Goal: Task Accomplishment & Management: Manage account settings

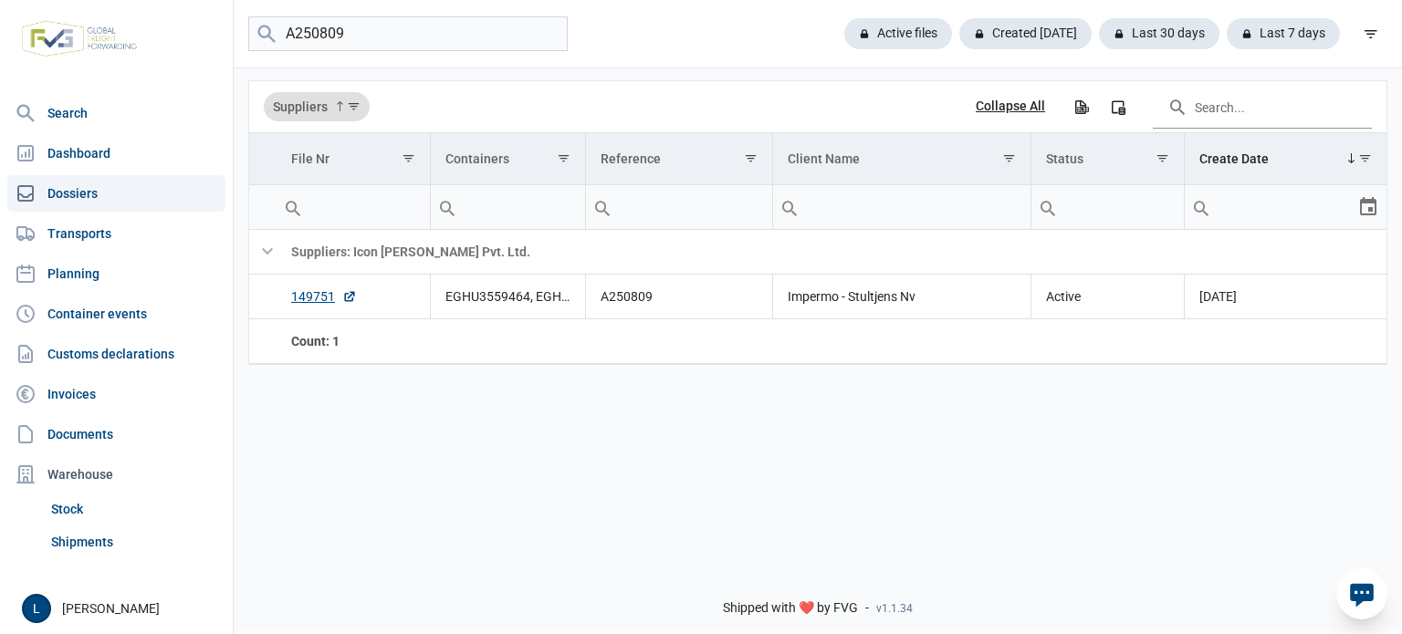
drag, startPoint x: 127, startPoint y: 273, endPoint x: 237, endPoint y: 282, distance: 110.8
click at [127, 273] on link "Planning" at bounding box center [116, 273] width 218 height 36
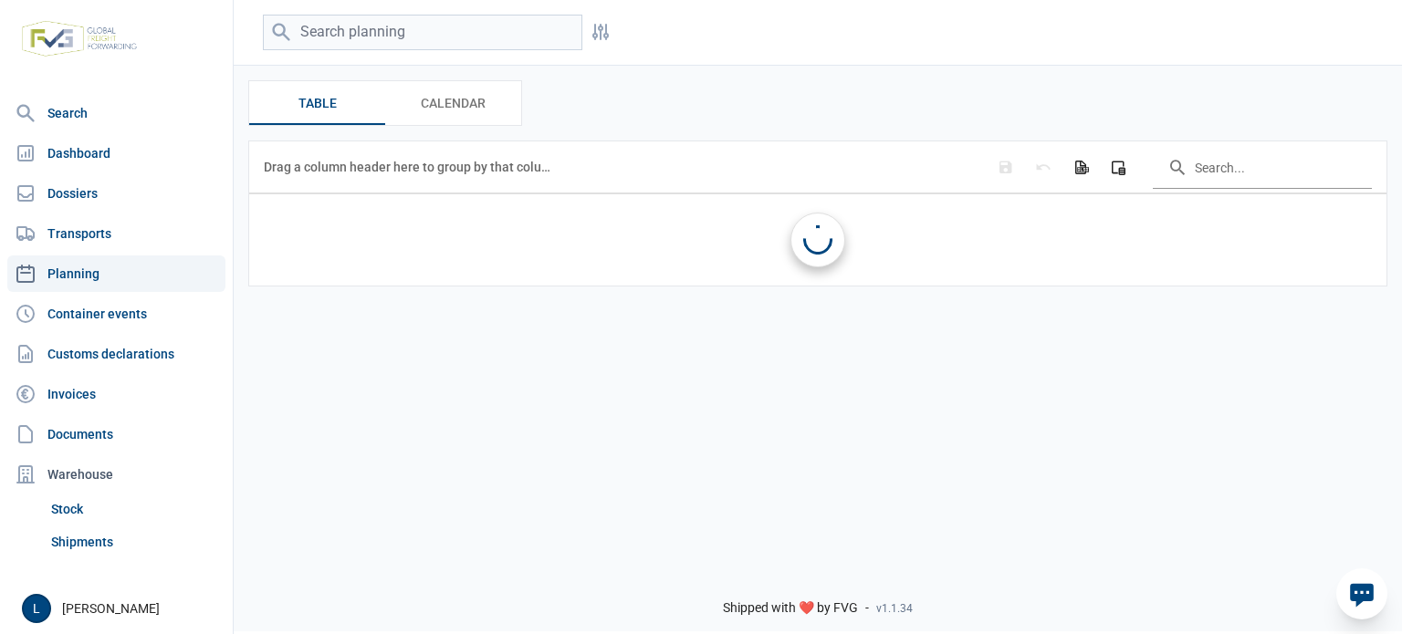
click at [1223, 167] on input "Search in the data grid" at bounding box center [1261, 167] width 219 height 44
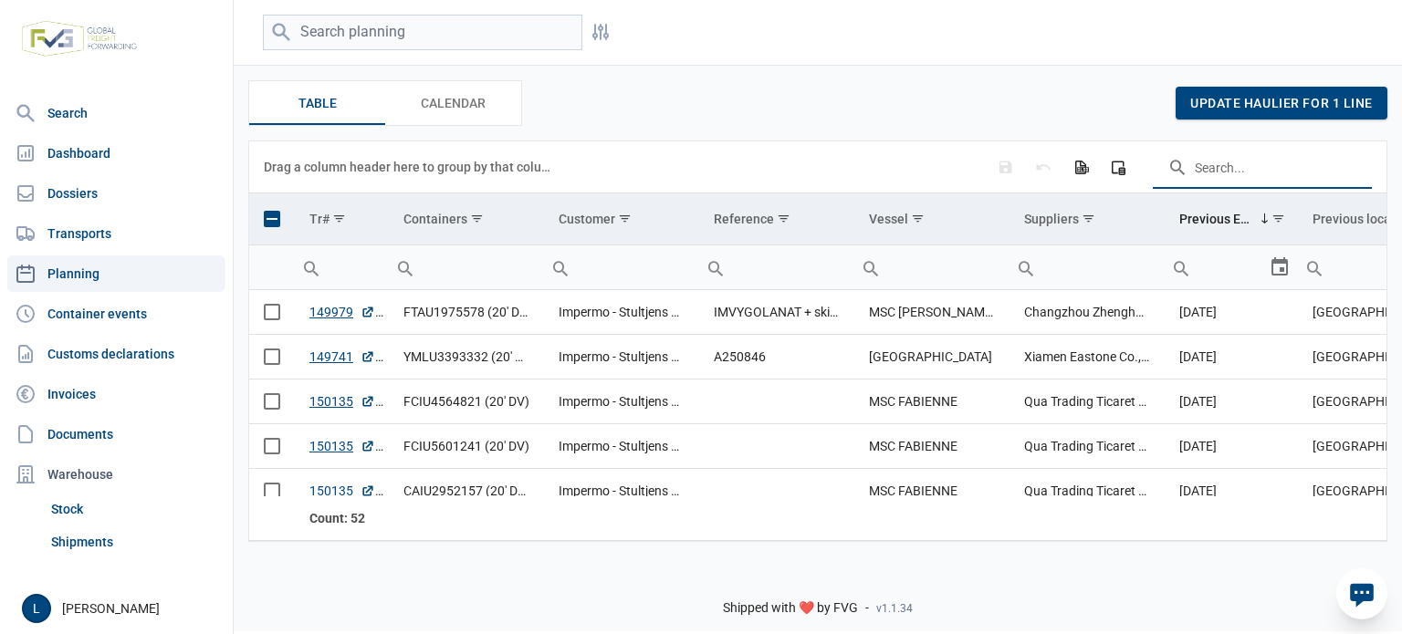
click at [1220, 176] on input "Search in the data grid" at bounding box center [1261, 167] width 219 height 44
paste input "TRHU1209355"
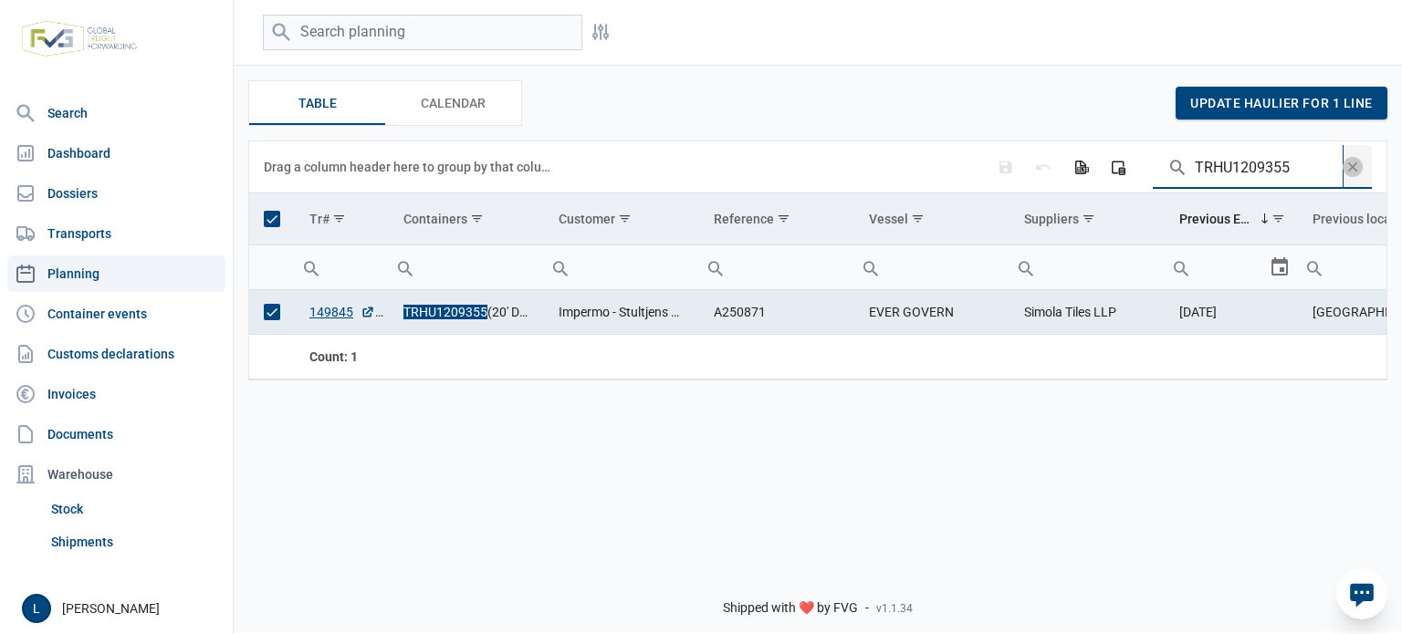
type input "TRHU1209355"
click at [281, 220] on td "Data grid with 1 rows and 11 columns" at bounding box center [272, 219] width 46 height 52
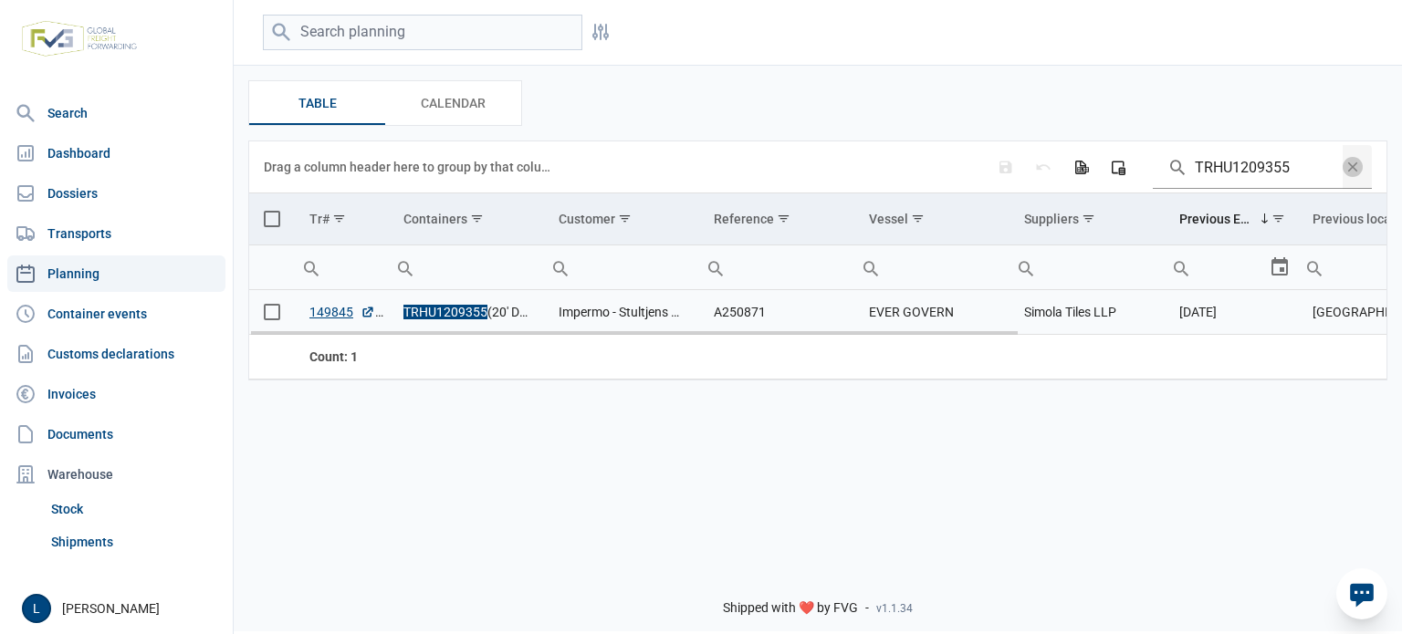
click at [264, 313] on span "Select row" at bounding box center [272, 312] width 16 height 16
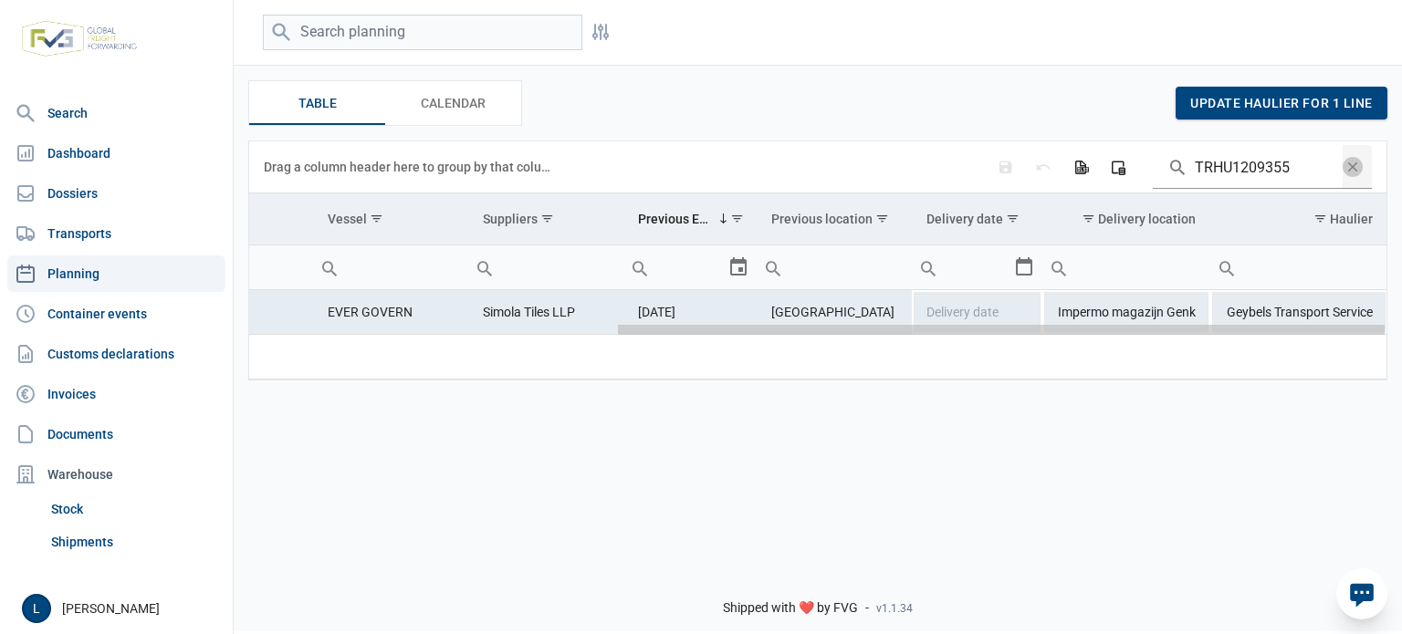
drag, startPoint x: 369, startPoint y: 335, endPoint x: 937, endPoint y: 339, distance: 568.5
click at [935, 339] on body "For evaluation purposes only. Redistribution prohibited. Please register an exi…" at bounding box center [701, 285] width 1402 height 634
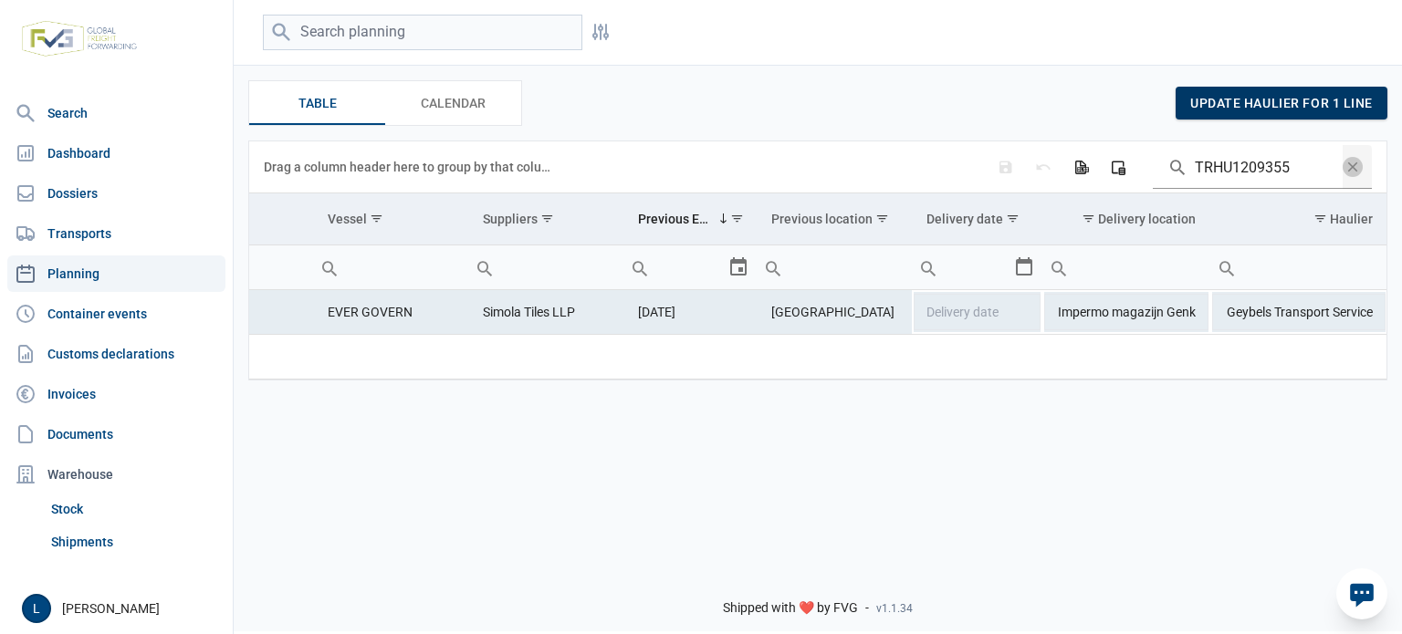
click at [1302, 109] on span "update haulier for 1 line" at bounding box center [1281, 103] width 182 height 15
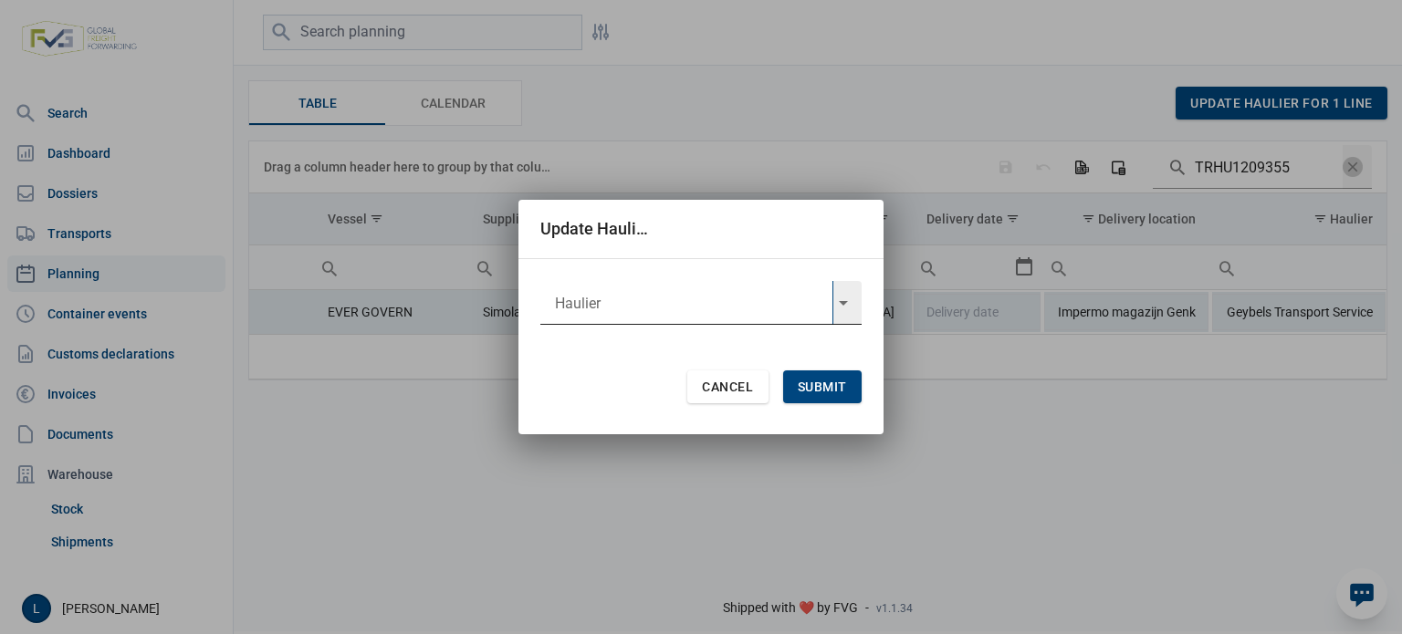
click at [606, 321] on input "text" at bounding box center [686, 303] width 292 height 44
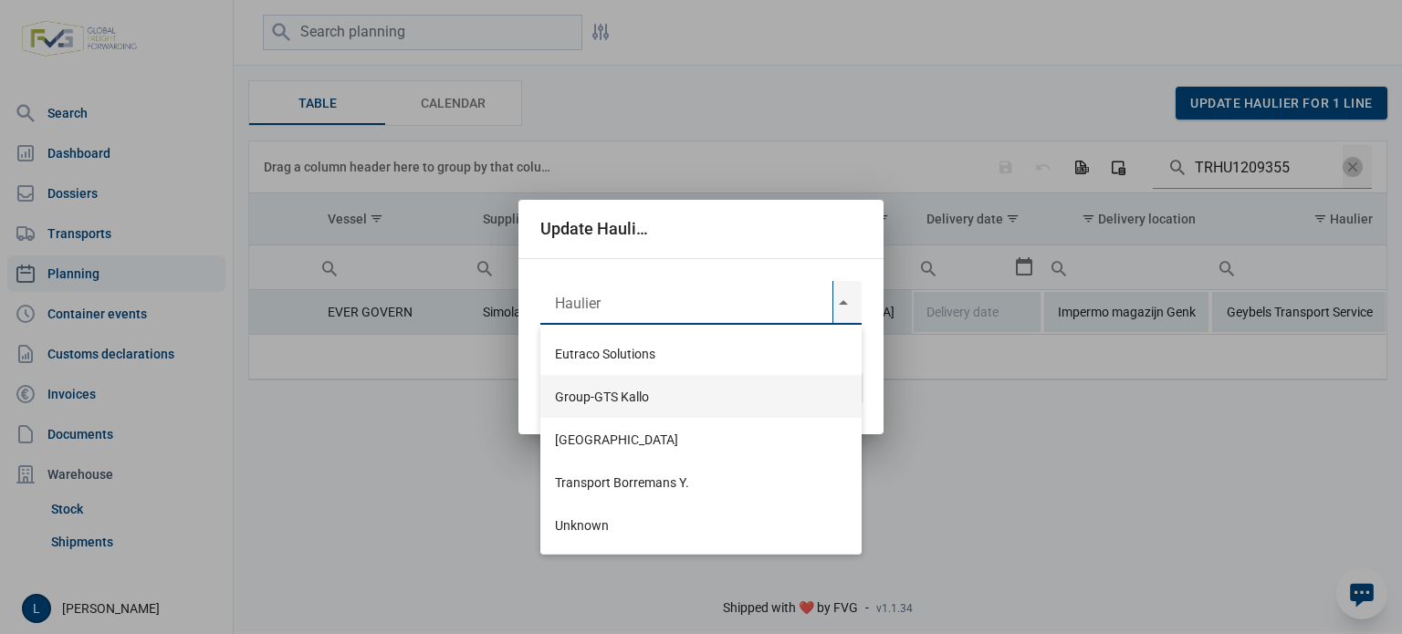
click at [657, 395] on div "Group-GTS Kallo" at bounding box center [700, 396] width 321 height 43
type input "Group-GTS Kallo"
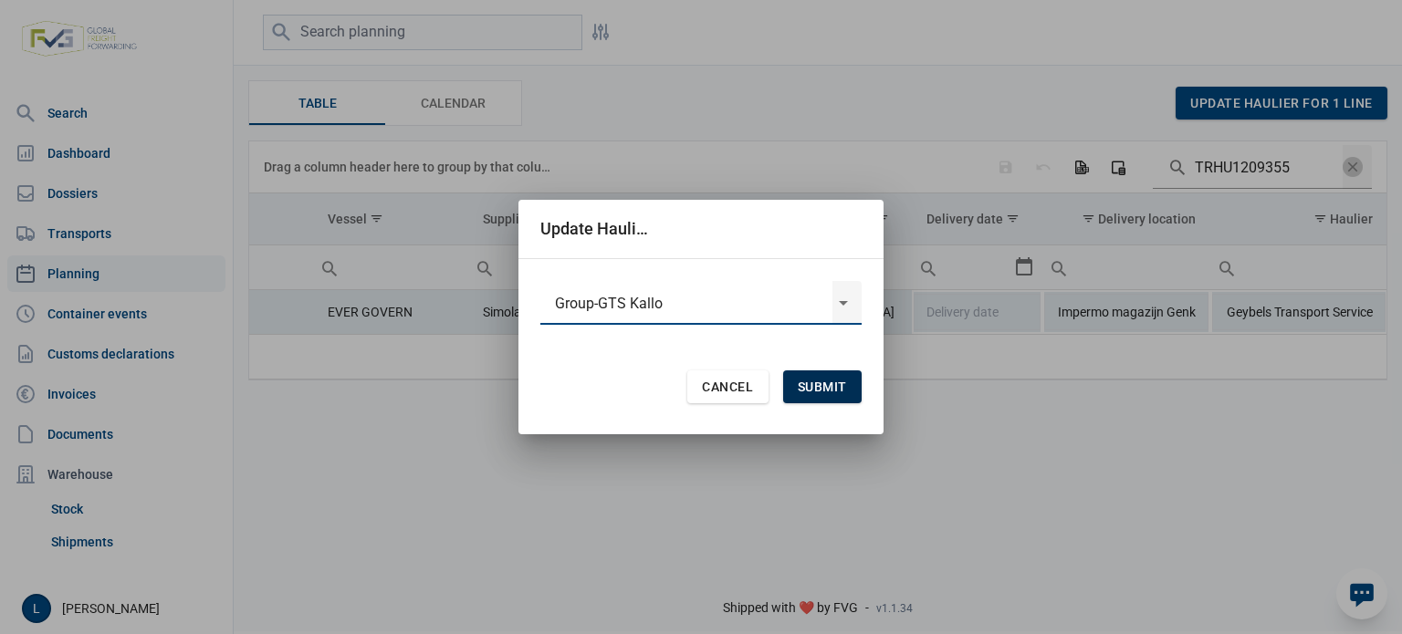
click at [827, 386] on span "Submit" at bounding box center [822, 387] width 49 height 15
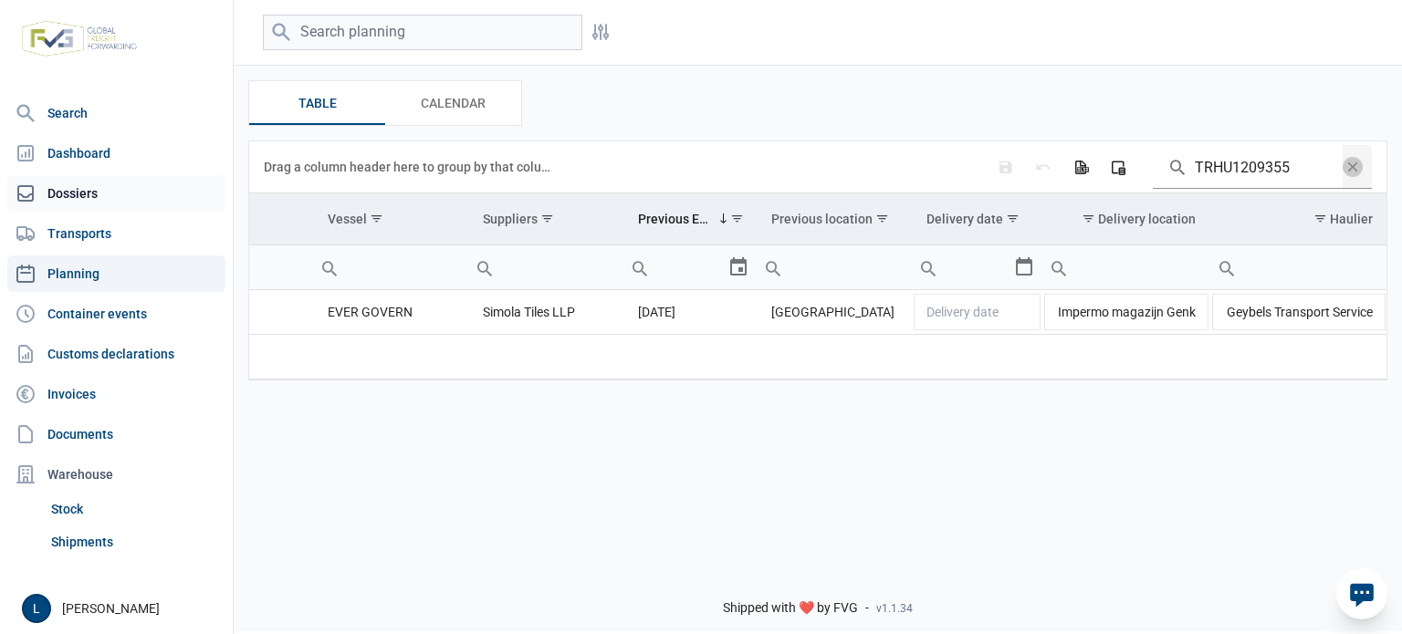
click at [117, 192] on link "Dossiers" at bounding box center [116, 193] width 218 height 36
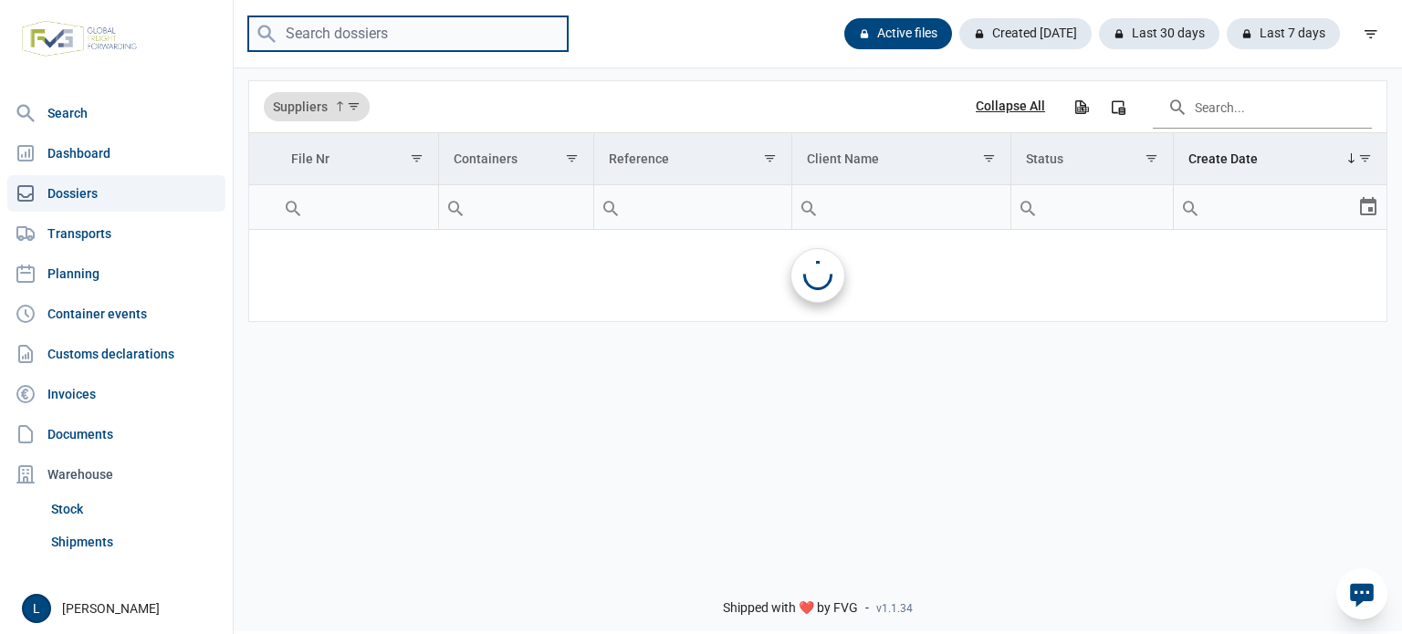
click at [384, 34] on input "search" at bounding box center [407, 34] width 319 height 36
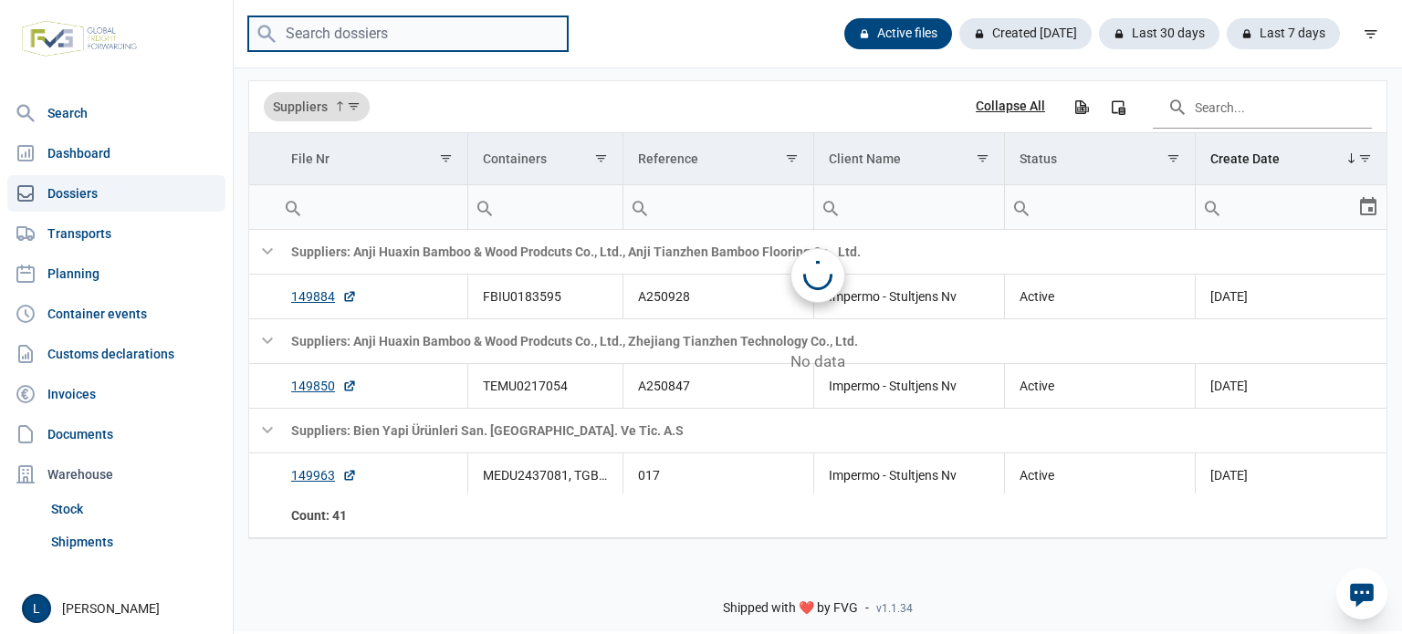
paste input "MSKU-7642414/"
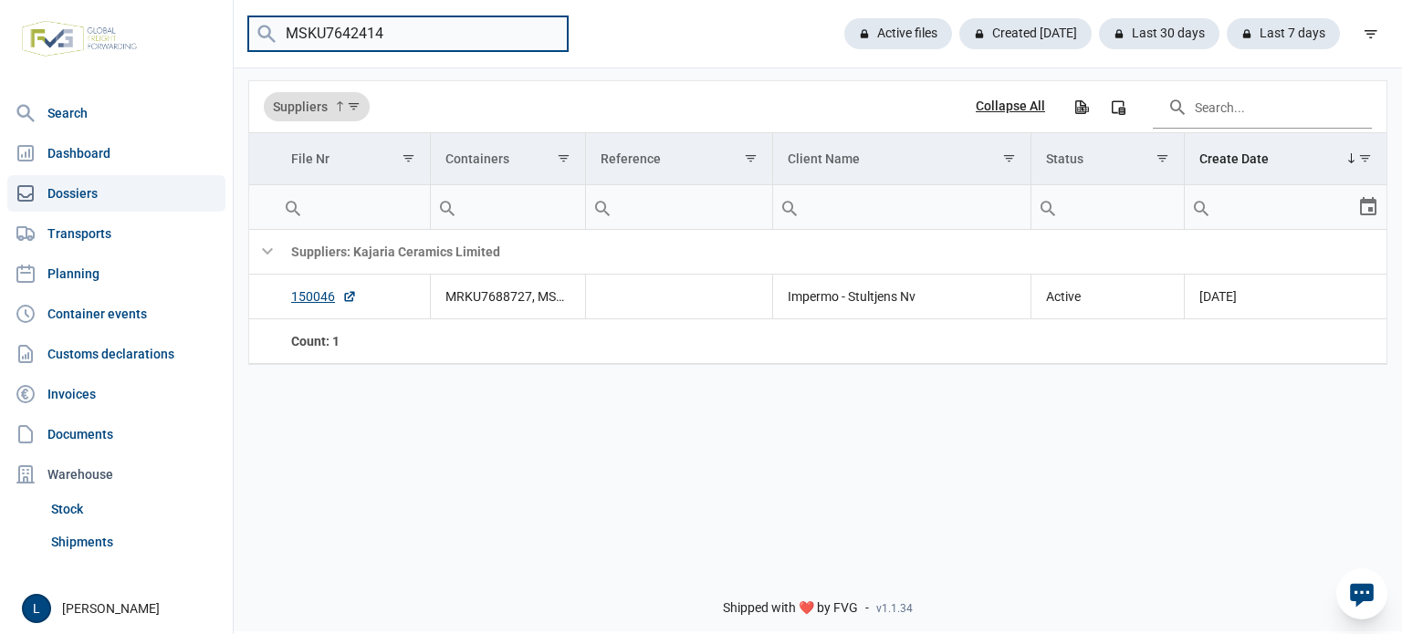
click at [326, 37] on input "MSKU7642414" at bounding box center [407, 34] width 319 height 36
paste input "TGHU0073508"
type input "TGHU0073508"
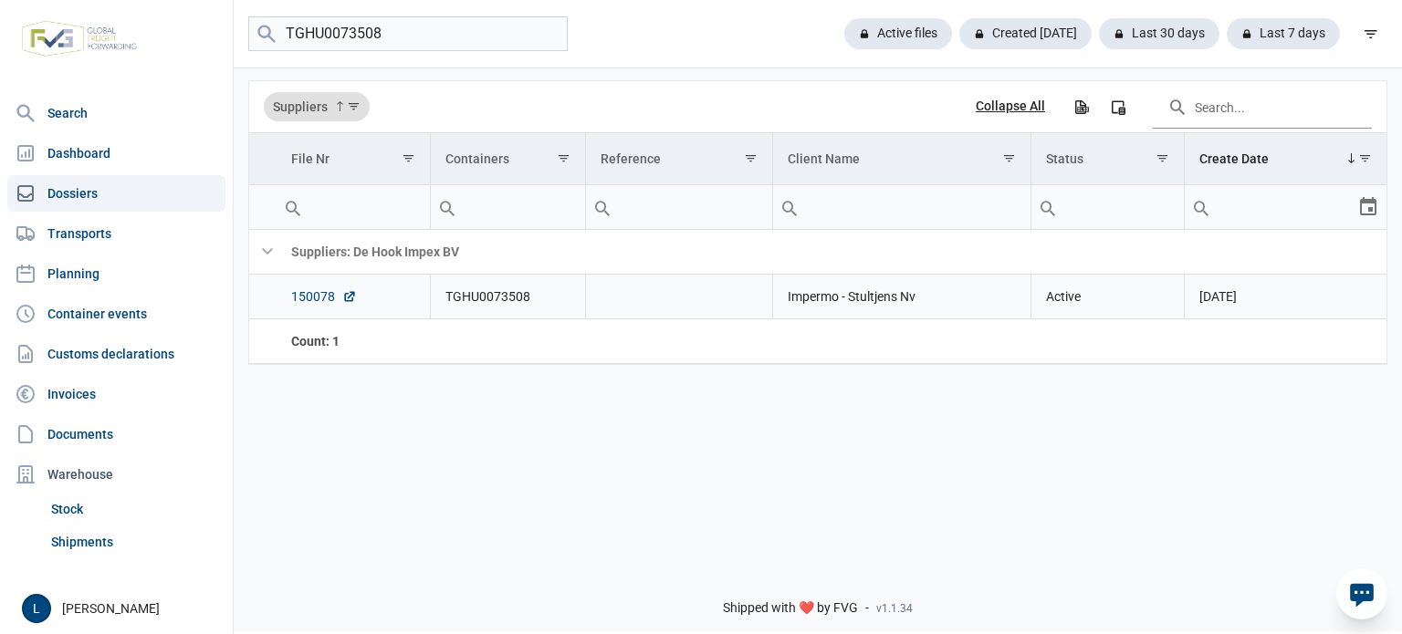
click at [325, 296] on link "150078" at bounding box center [324, 296] width 66 height 18
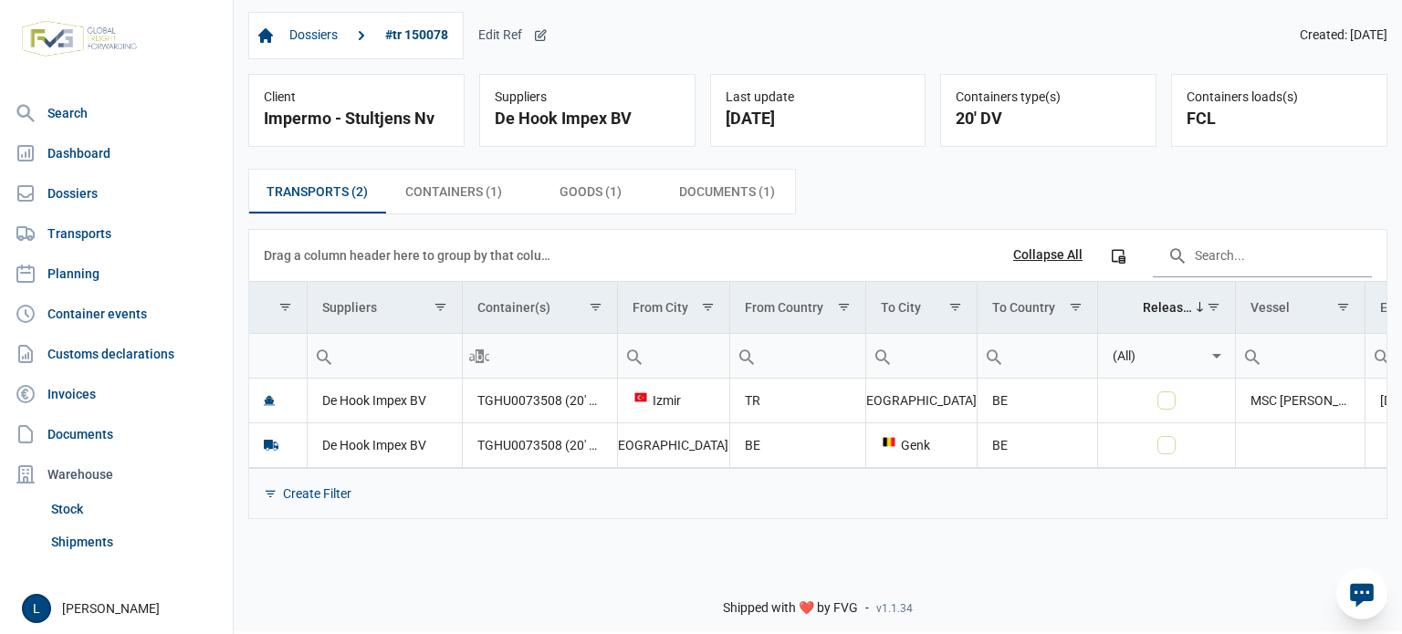
click at [504, 39] on div "Edit Ref" at bounding box center [512, 35] width 69 height 16
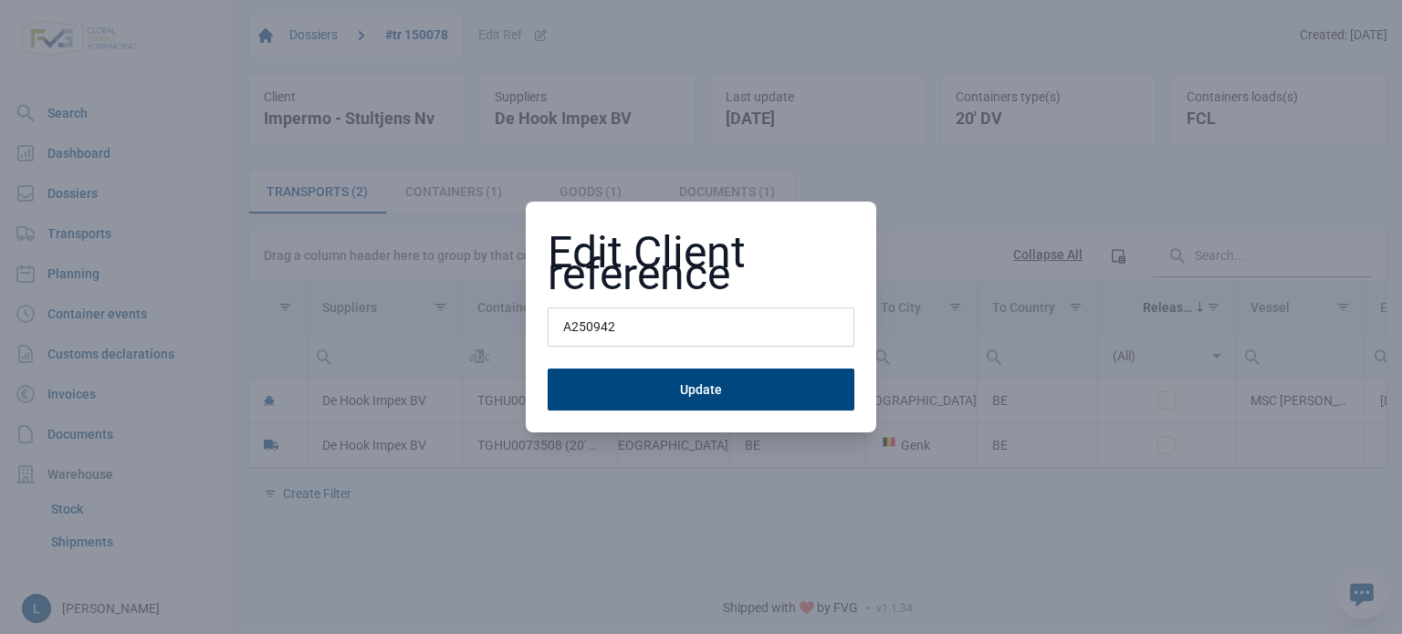
type input "A250942"
click at [547, 369] on button "Update" at bounding box center [700, 390] width 307 height 42
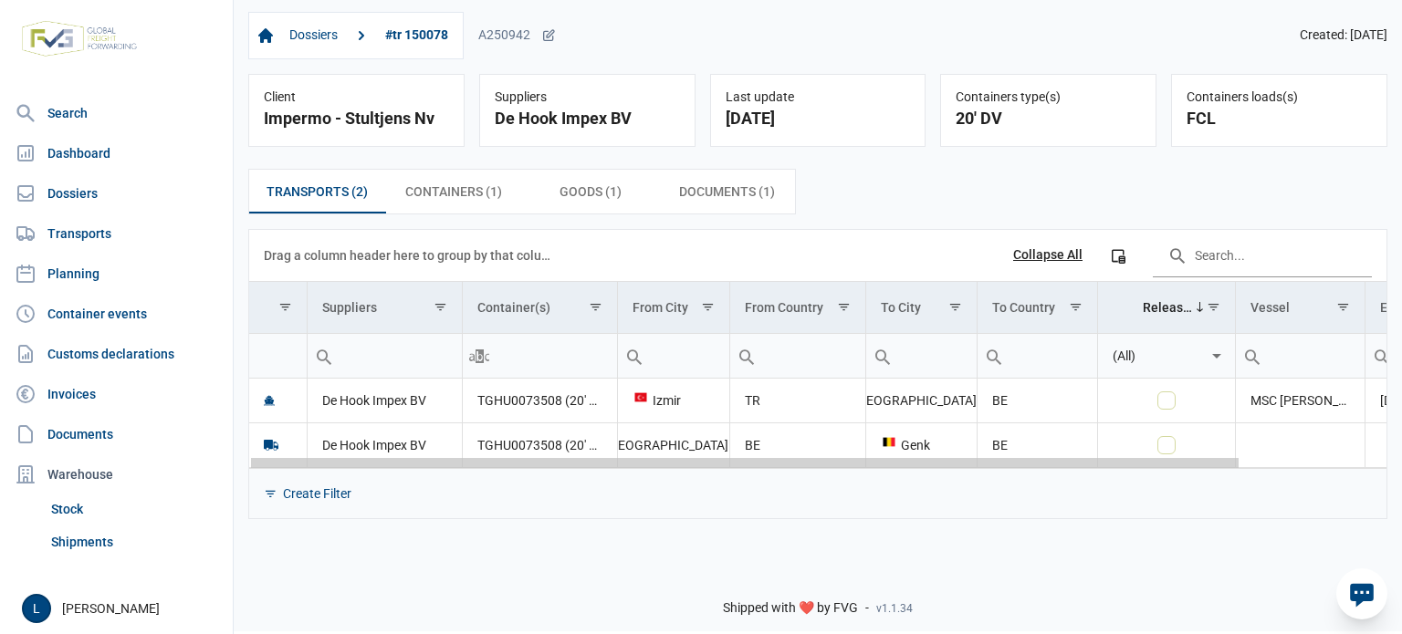
scroll to position [0, 166]
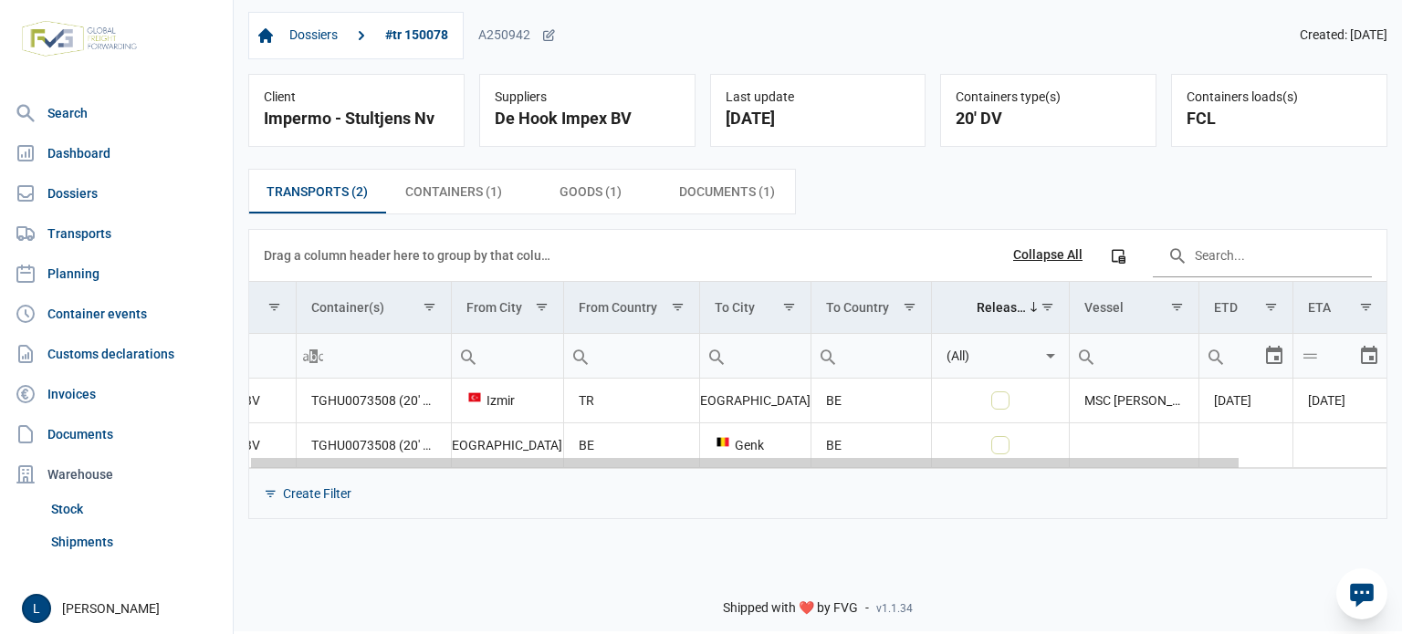
click at [1036, 464] on body "For evaluation purposes only. Redistribution prohibited. Please register an exi…" at bounding box center [701, 285] width 1402 height 634
